Goal: Information Seeking & Learning: Learn about a topic

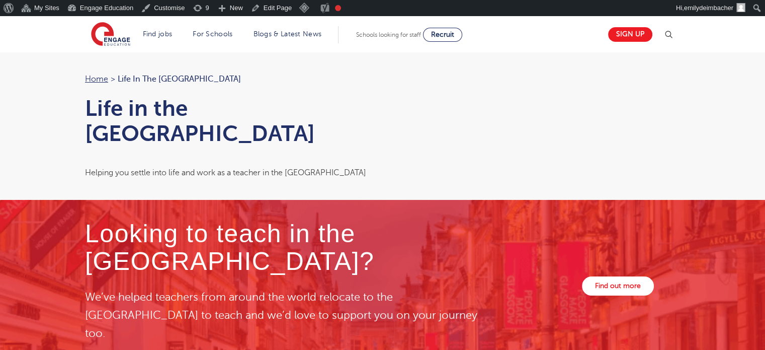
click at [232, 166] on div "Helping you settle into life and work as a teacher in the UK" at bounding box center [229, 172] width 288 height 13
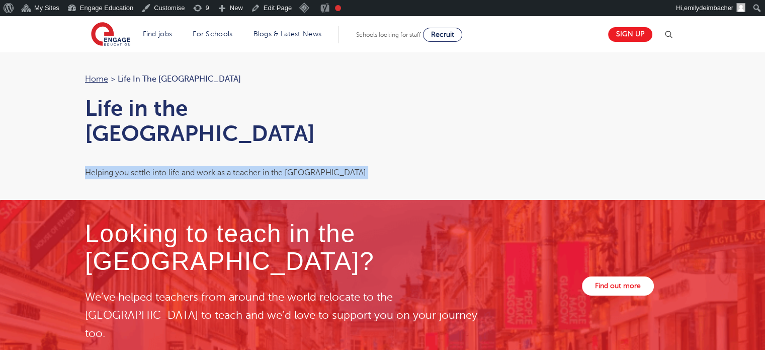
click at [232, 166] on div "Helping you settle into life and work as a teacher in the UK" at bounding box center [229, 172] width 288 height 13
click at [257, 166] on div "Helping you settle into life and work as a teacher in the UK" at bounding box center [229, 172] width 288 height 13
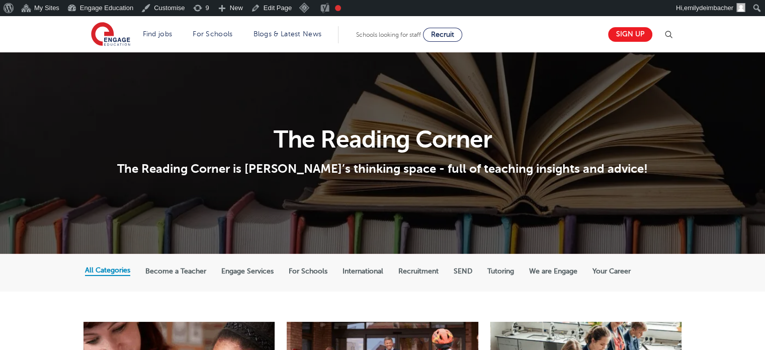
scroll to position [243, 0]
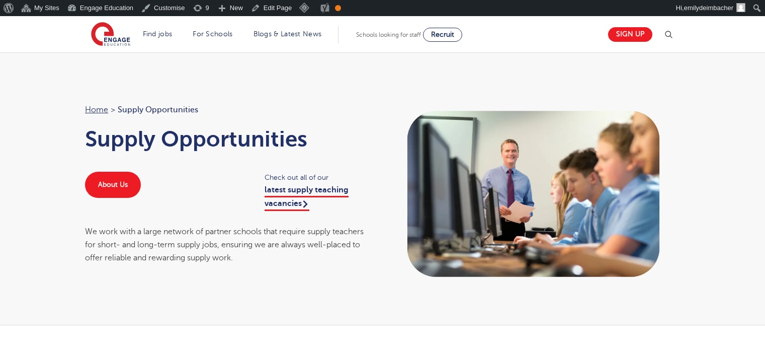
scroll to position [1563, 0]
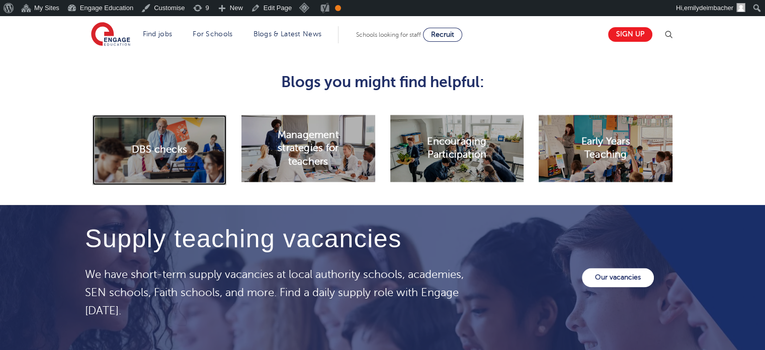
click at [161, 146] on h2 "DBS checks" at bounding box center [159, 149] width 55 height 13
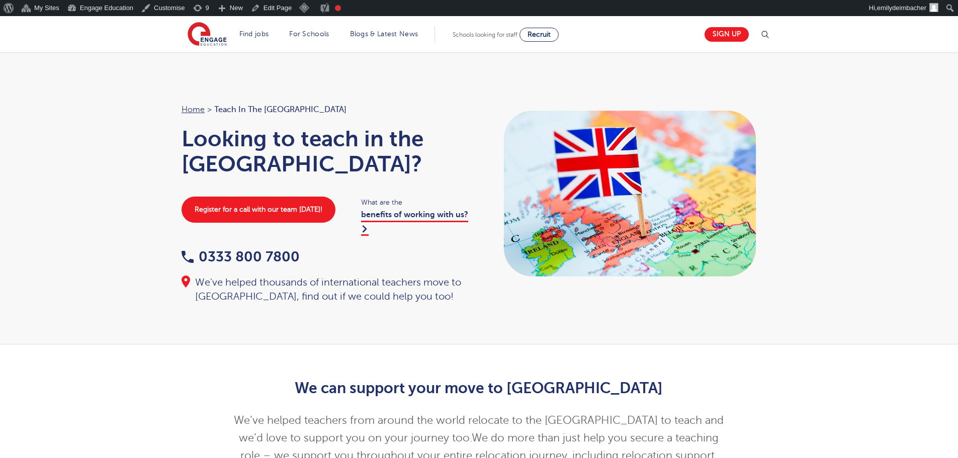
scroll to position [555, 0]
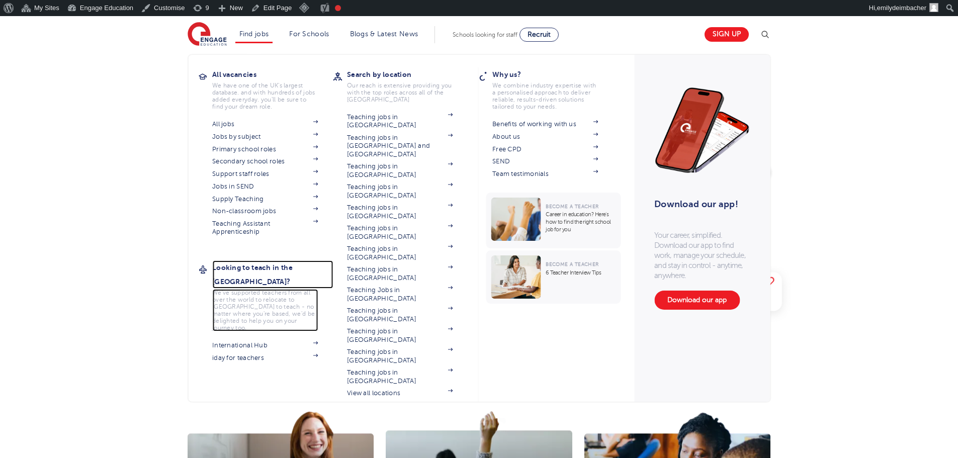
click at [260, 265] on h3 "Looking to teach in the [GEOGRAPHIC_DATA]?" at bounding box center [272, 275] width 121 height 28
